Goal: Task Accomplishment & Management: Manage account settings

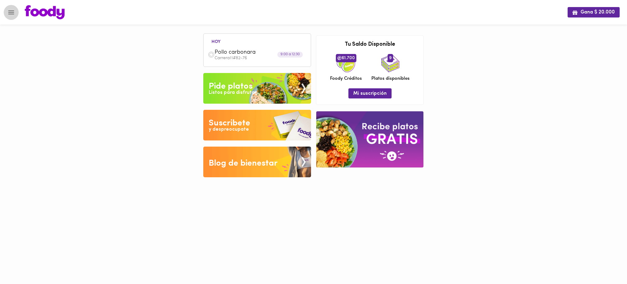
click at [12, 11] on icon "Menu" at bounding box center [11, 13] width 8 height 8
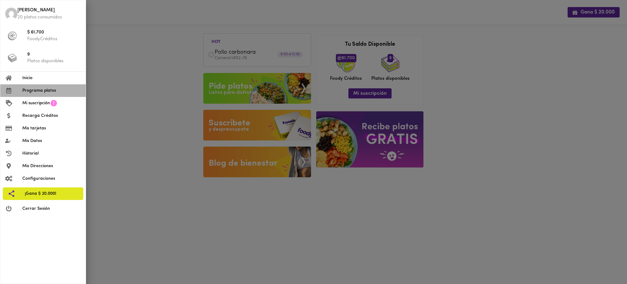
click at [40, 94] on li "Programa platos" at bounding box center [42, 90] width 85 height 13
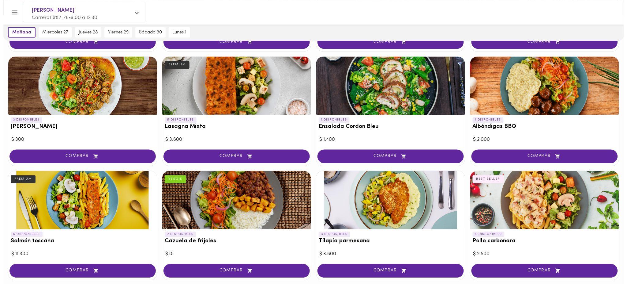
scroll to position [369, 0]
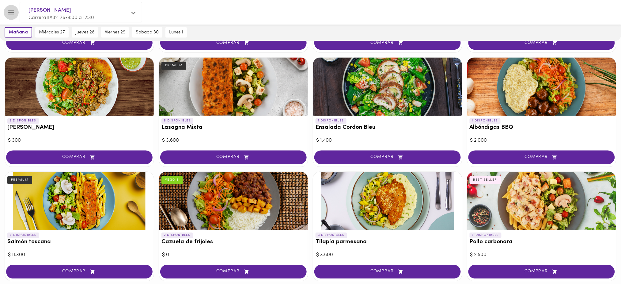
click at [10, 14] on icon "Menu" at bounding box center [11, 13] width 8 height 8
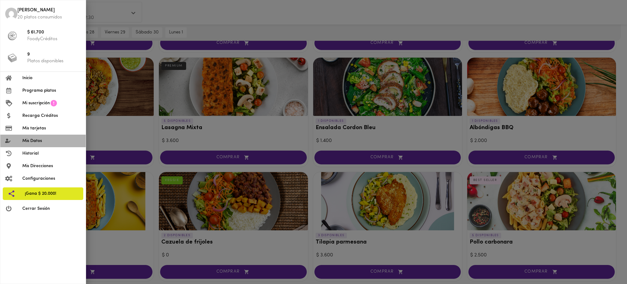
click at [35, 140] on span "Mis Datos" at bounding box center [51, 141] width 58 height 6
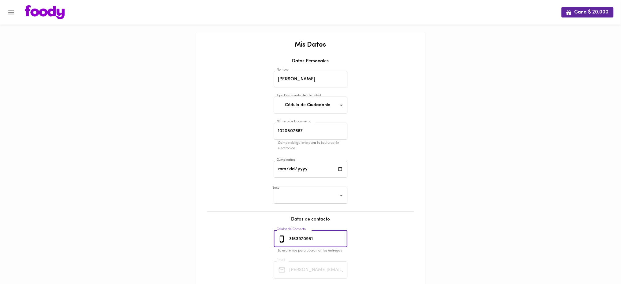
drag, startPoint x: 318, startPoint y: 237, endPoint x: 286, endPoint y: 236, distance: 31.9
click at [286, 236] on div "[PHONE_NUMBER] Celular de Contacto" at bounding box center [311, 238] width 74 height 17
click at [11, 13] on icon "Menu" at bounding box center [11, 13] width 8 height 8
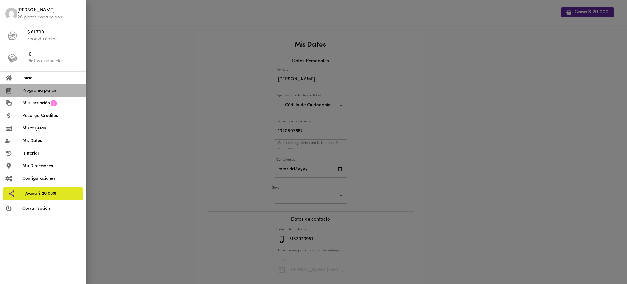
click at [27, 92] on span "Programa platos" at bounding box center [51, 90] width 58 height 6
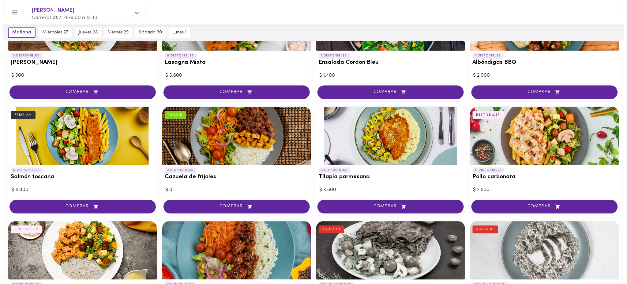
scroll to position [427, 0]
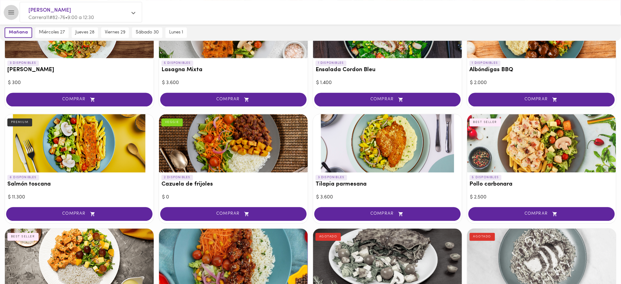
click at [11, 10] on icon "Menu" at bounding box center [11, 12] width 6 height 4
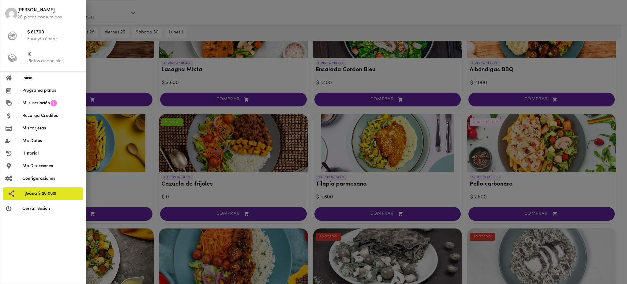
click at [172, 17] on div at bounding box center [313, 142] width 627 height 284
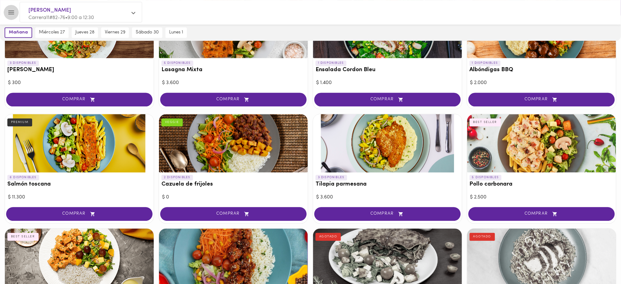
click at [10, 12] on icon "Menu" at bounding box center [11, 12] width 6 height 4
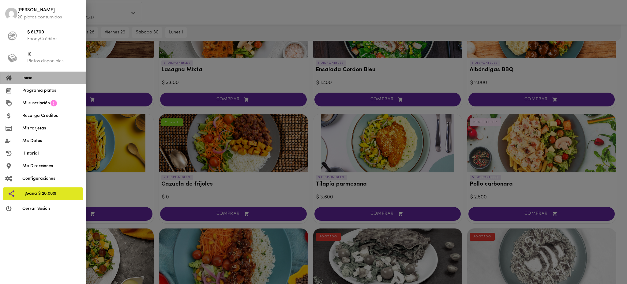
click at [35, 81] on span "Inicio" at bounding box center [51, 78] width 58 height 6
